Goal: Task Accomplishment & Management: Manage account settings

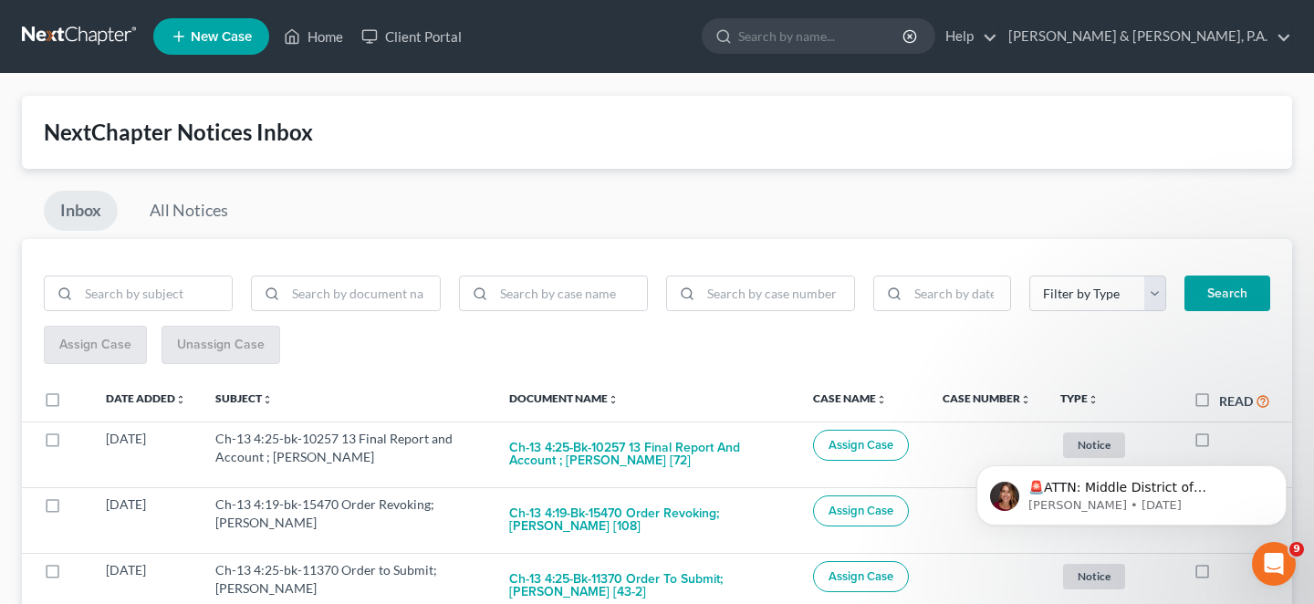
scroll to position [213, 0]
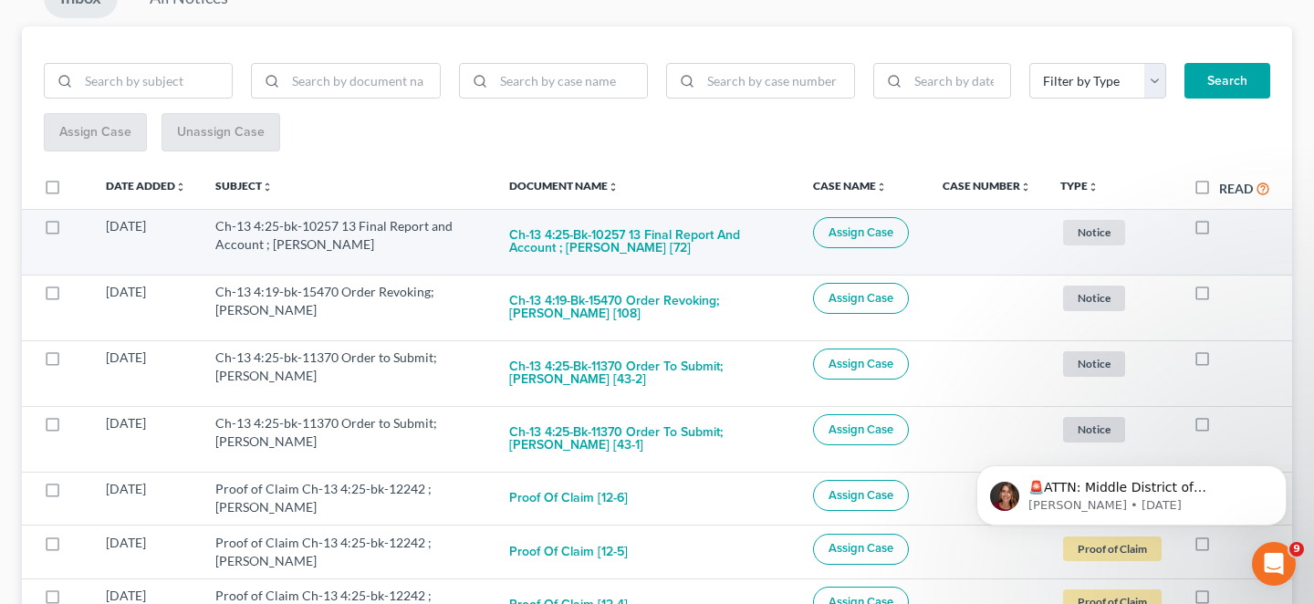
drag, startPoint x: 1212, startPoint y: 191, endPoint x: 1231, endPoint y: 217, distance: 32.7
click at [1219, 231] on label at bounding box center [1219, 231] width 0 height 0
click at [1226, 217] on input "checkbox" at bounding box center [1232, 223] width 12 height 12
checkbox input "true"
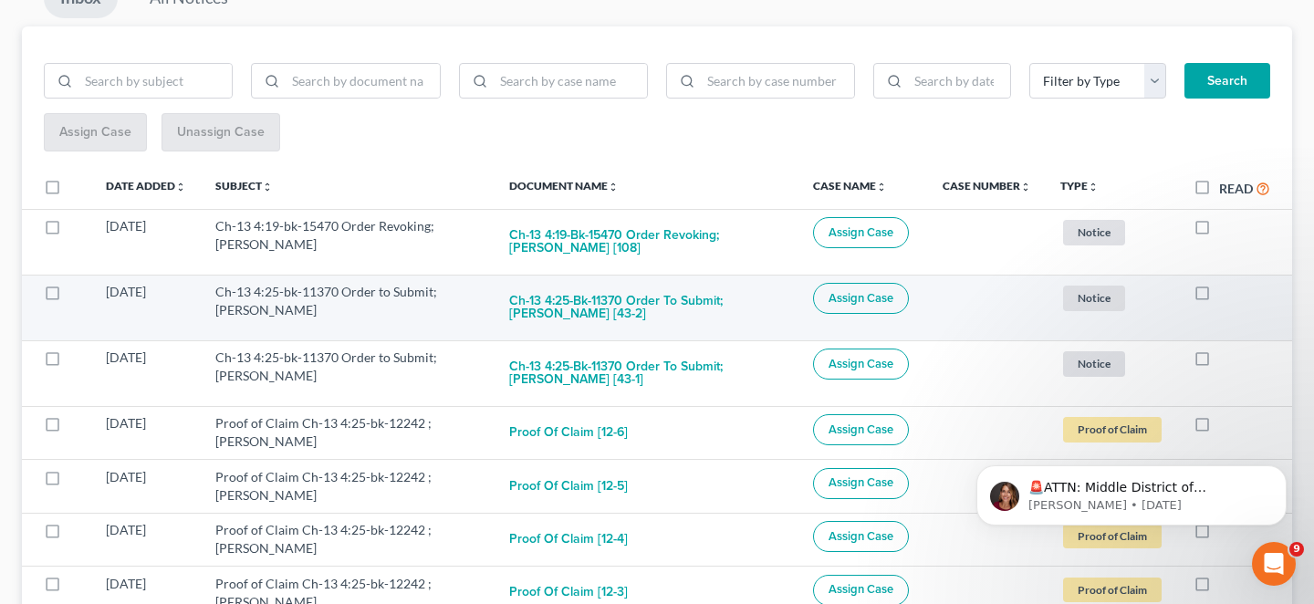
click at [1219, 297] on label at bounding box center [1219, 297] width 0 height 0
click at [1226, 283] on input "checkbox" at bounding box center [1232, 289] width 12 height 12
checkbox input "true"
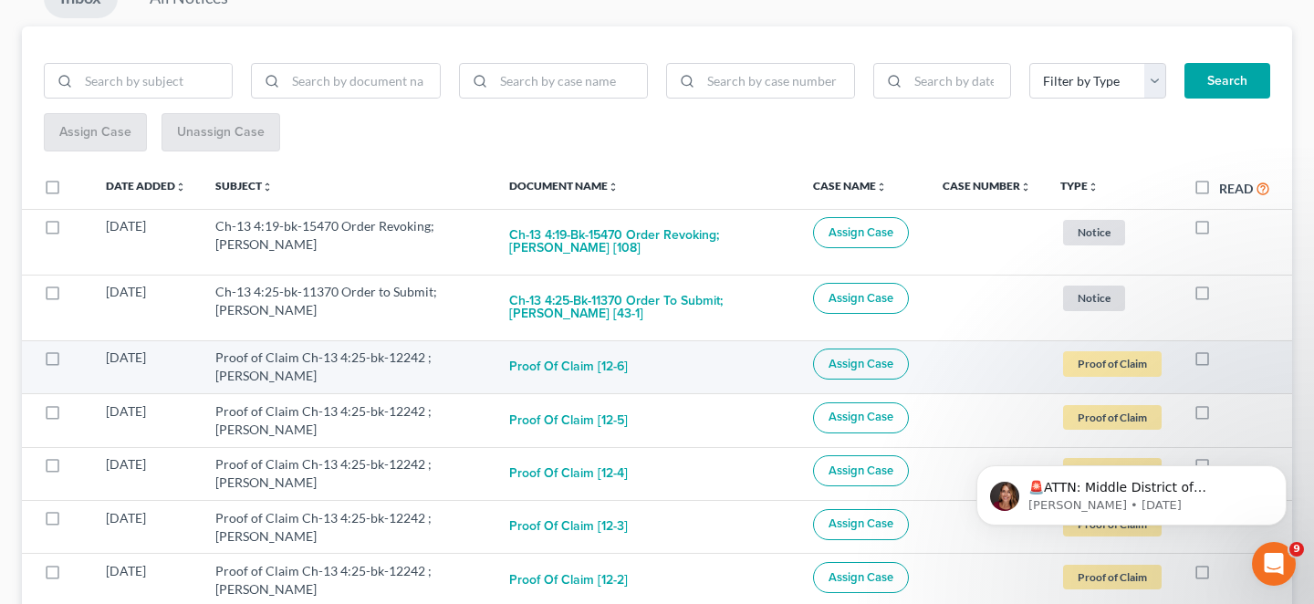
click at [1205, 340] on td at bounding box center [1235, 366] width 113 height 53
click at [1219, 362] on label at bounding box center [1219, 362] width 0 height 0
click at [1226, 349] on input "checkbox" at bounding box center [1232, 355] width 12 height 12
checkbox input "true"
click at [1219, 362] on label at bounding box center [1219, 362] width 0 height 0
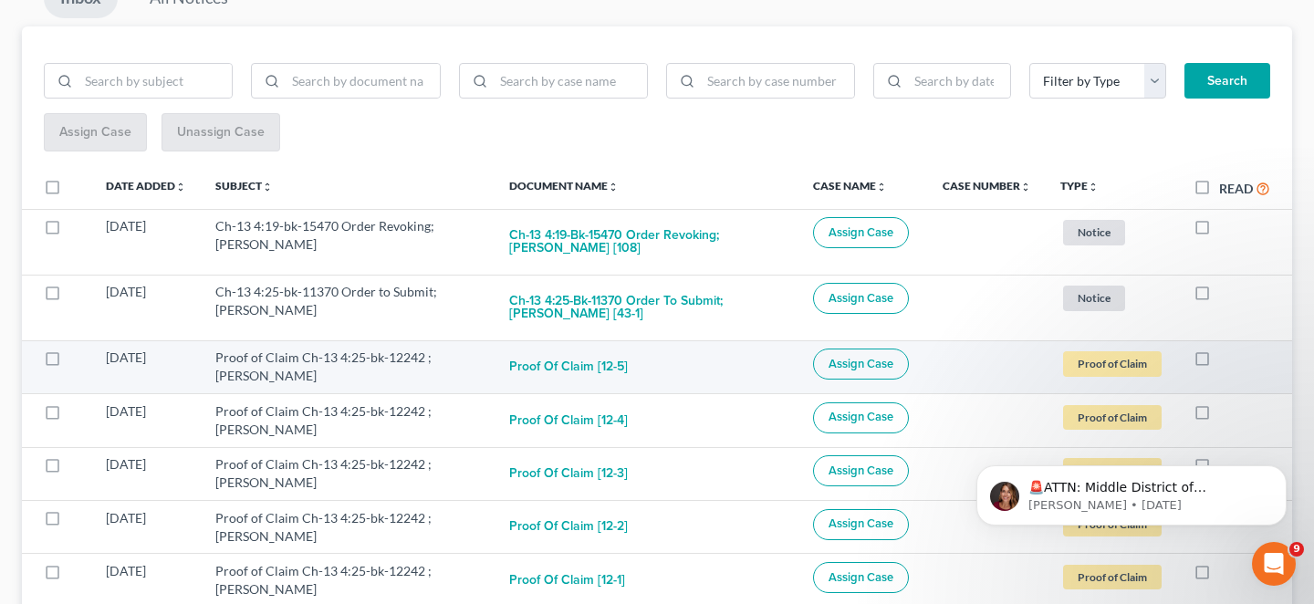
click at [1226, 349] on input "checkbox" at bounding box center [1232, 355] width 12 height 12
checkbox input "true"
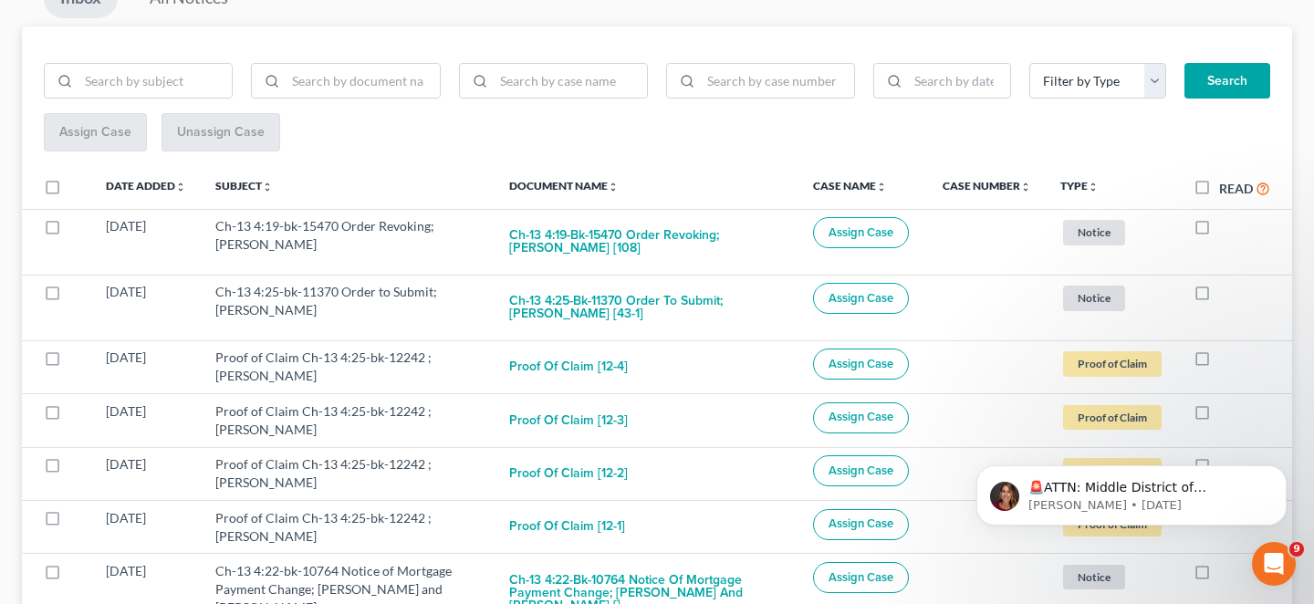
click at [1219, 362] on label at bounding box center [1219, 362] width 0 height 0
click at [1226, 349] on input "checkbox" at bounding box center [1232, 355] width 12 height 12
checkbox input "true"
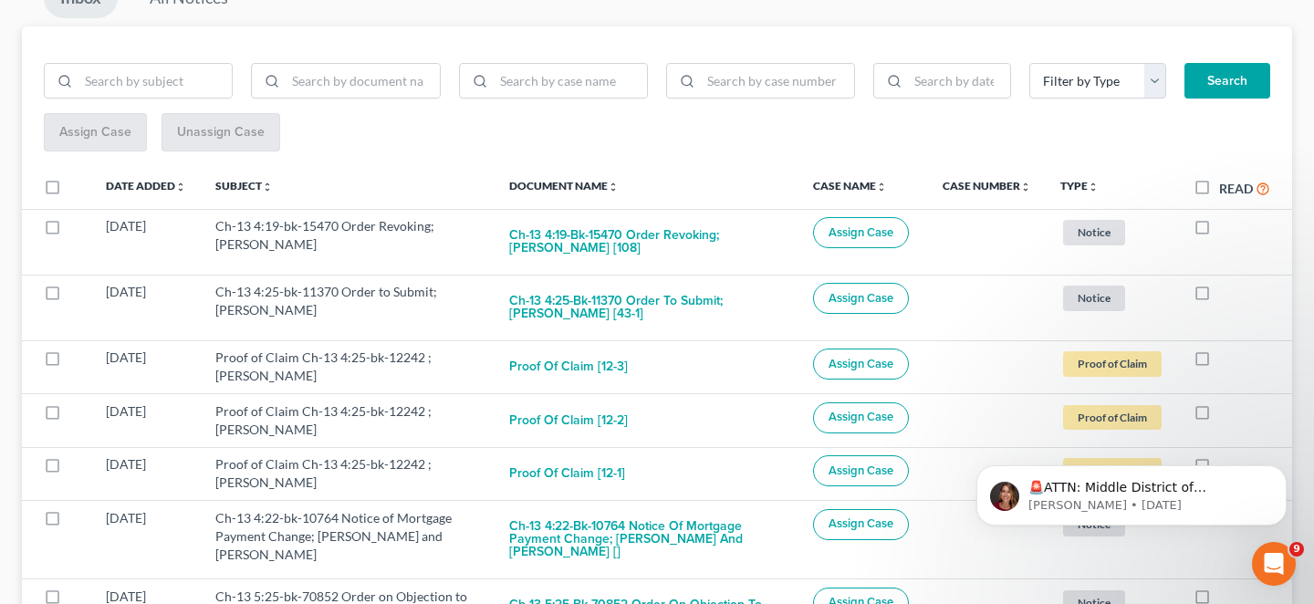
click at [1219, 362] on label at bounding box center [1219, 362] width 0 height 0
click at [1226, 349] on input "checkbox" at bounding box center [1232, 355] width 12 height 12
checkbox input "true"
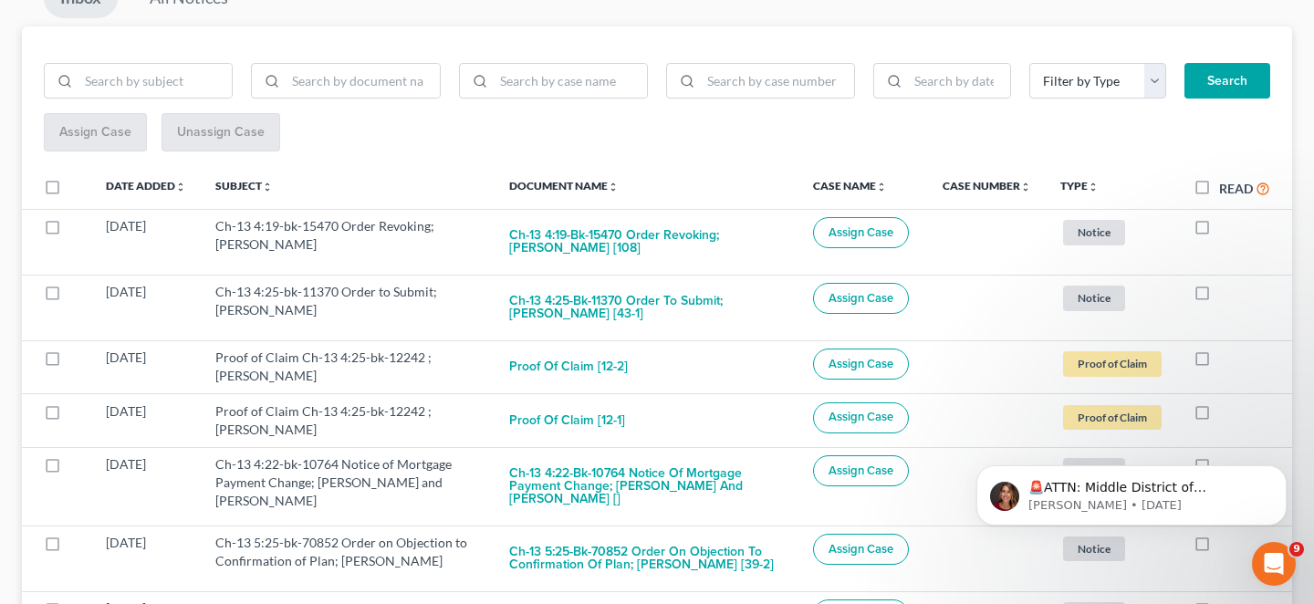
click at [1219, 362] on label at bounding box center [1219, 362] width 0 height 0
click at [1226, 349] on input "checkbox" at bounding box center [1232, 355] width 12 height 12
checkbox input "true"
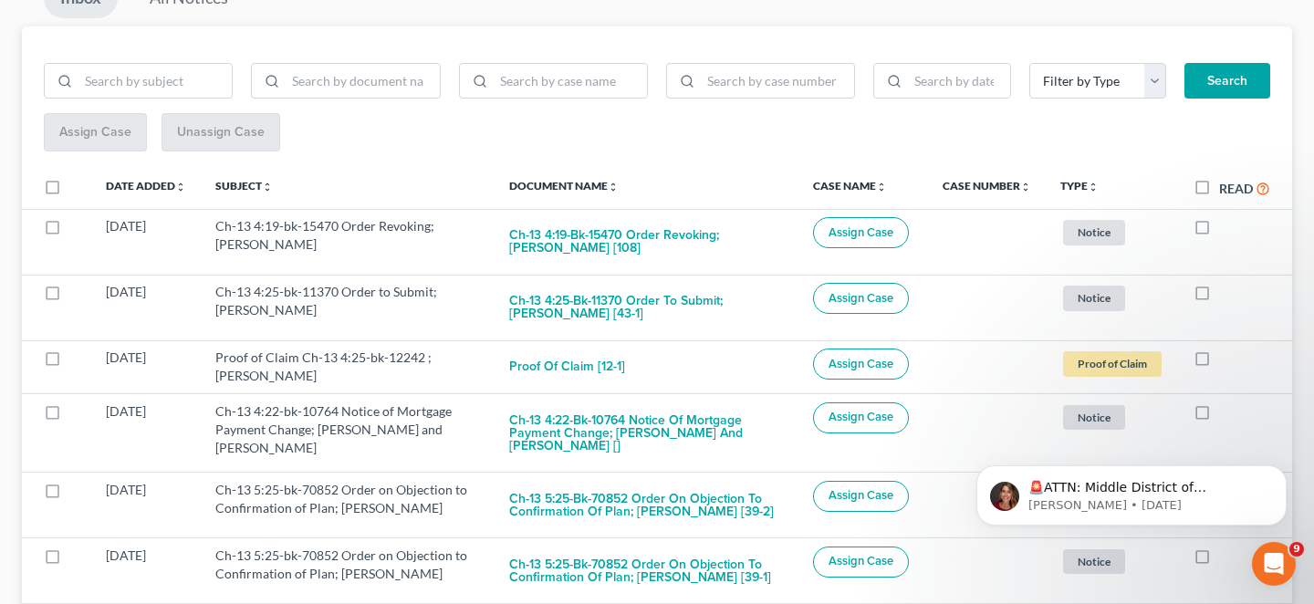
click at [1219, 362] on label at bounding box center [1219, 362] width 0 height 0
click at [1226, 349] on input "checkbox" at bounding box center [1232, 355] width 12 height 12
checkbox input "true"
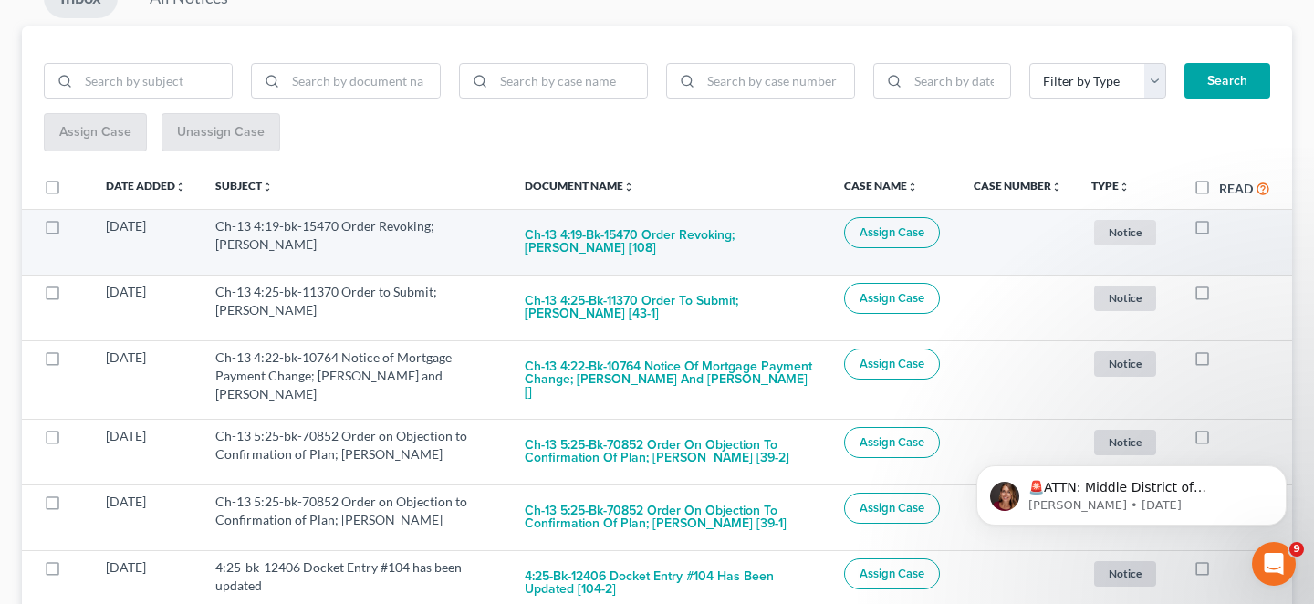
click at [1219, 231] on label at bounding box center [1219, 231] width 0 height 0
click at [1226, 217] on input "checkbox" at bounding box center [1232, 223] width 12 height 12
checkbox input "true"
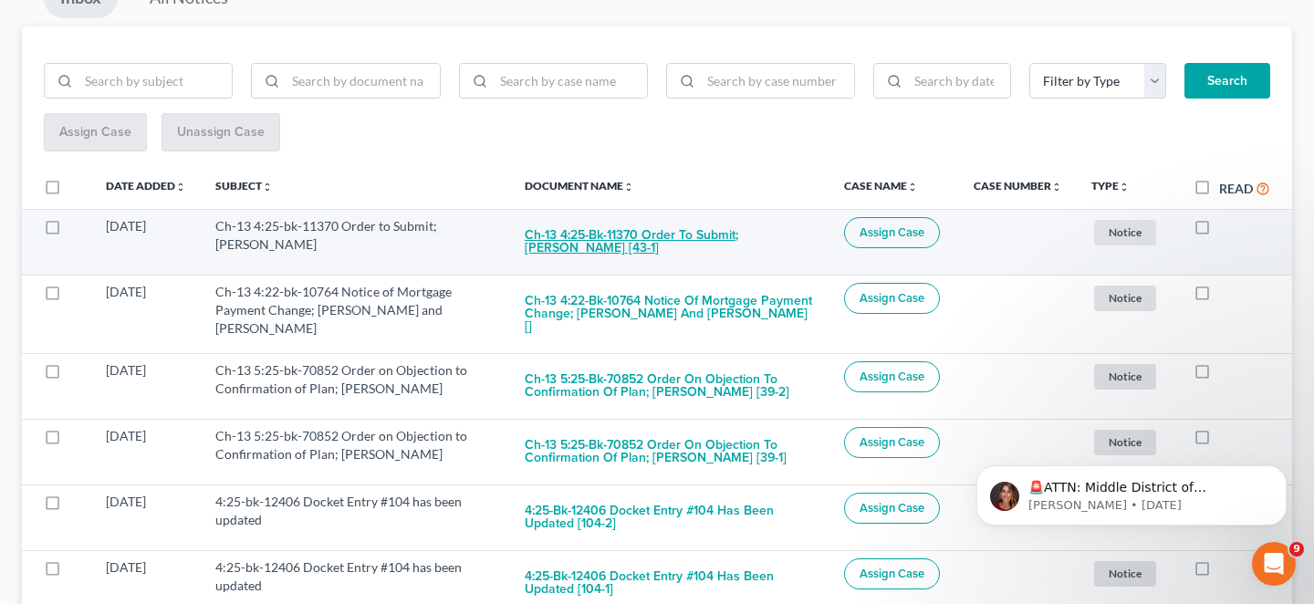
click at [755, 221] on button "Ch-13 4:25-bk-11370 Order to Submit; [PERSON_NAME] [43-1]" at bounding box center [670, 241] width 290 height 49
checkbox input "true"
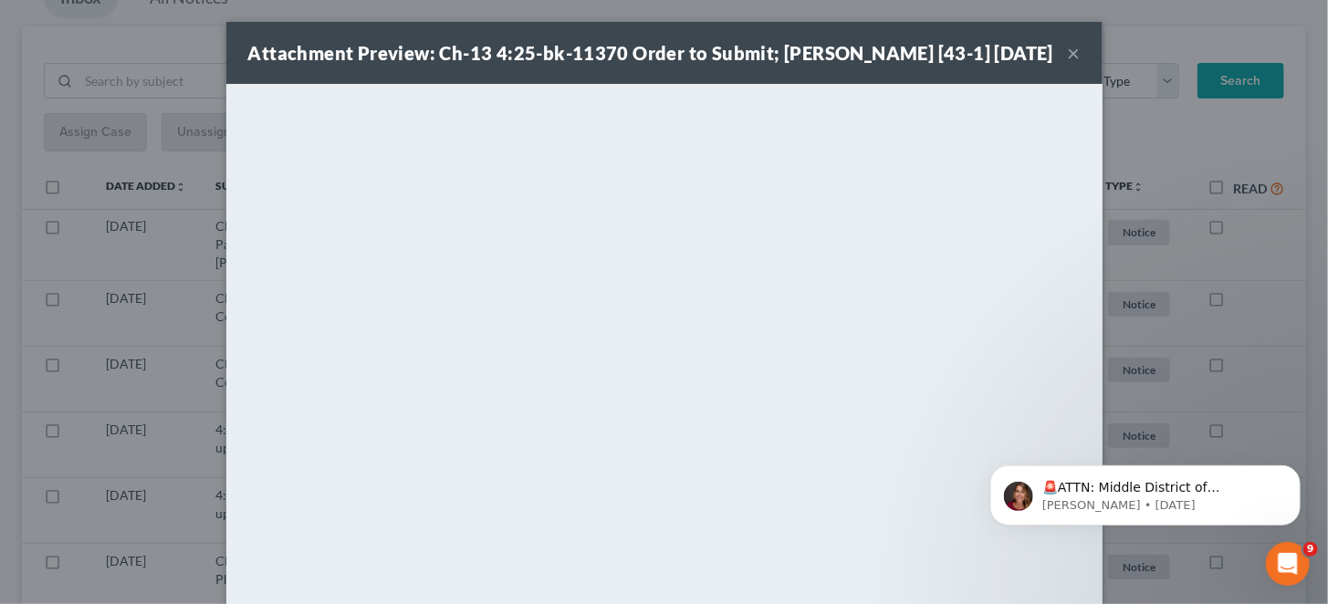
click at [1068, 57] on button "×" at bounding box center [1074, 53] width 13 height 22
